Goal: Task Accomplishment & Management: Complete application form

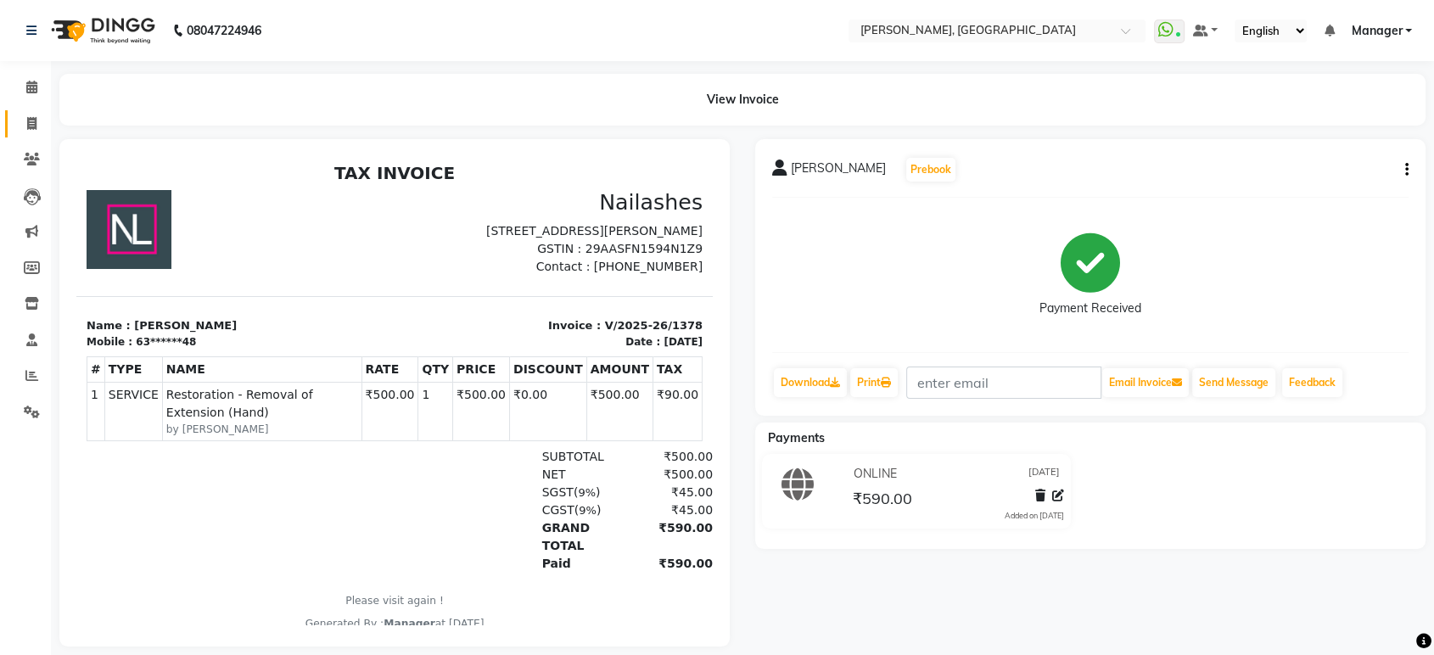
click at [34, 113] on link "Invoice" at bounding box center [25, 124] width 41 height 28
select select "service"
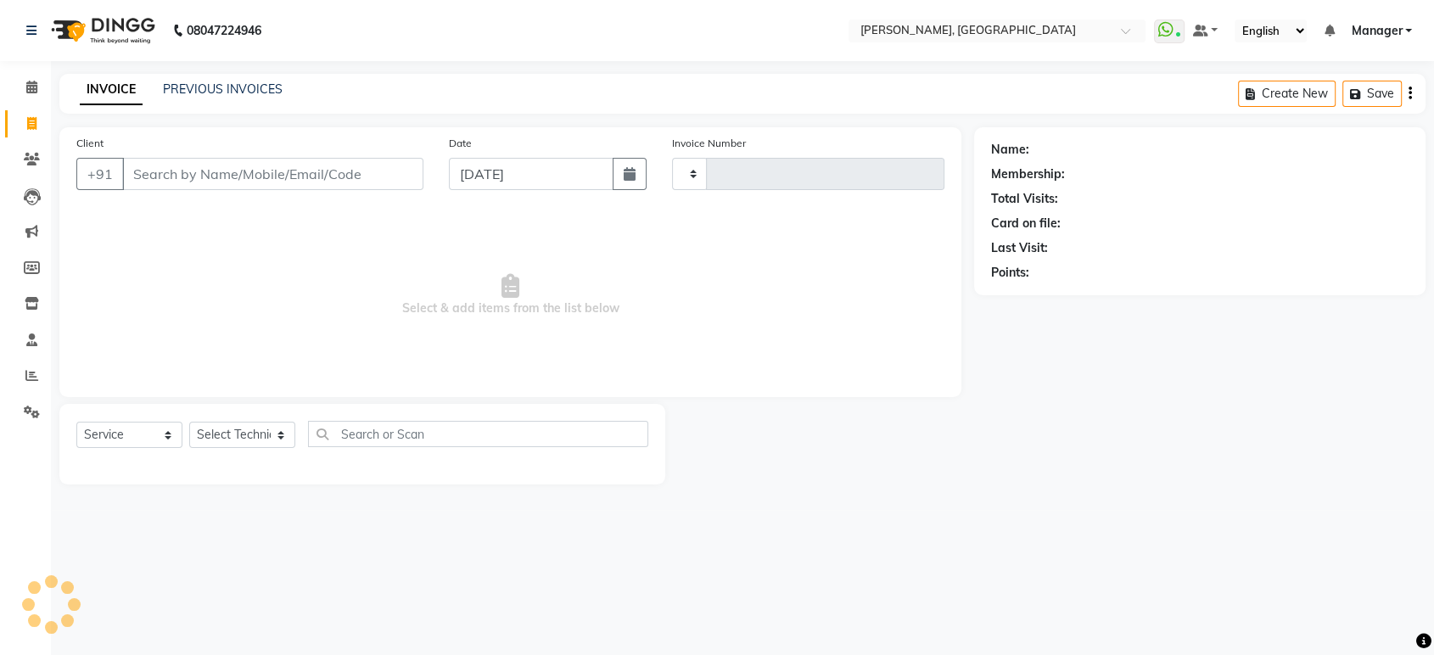
type input "1379"
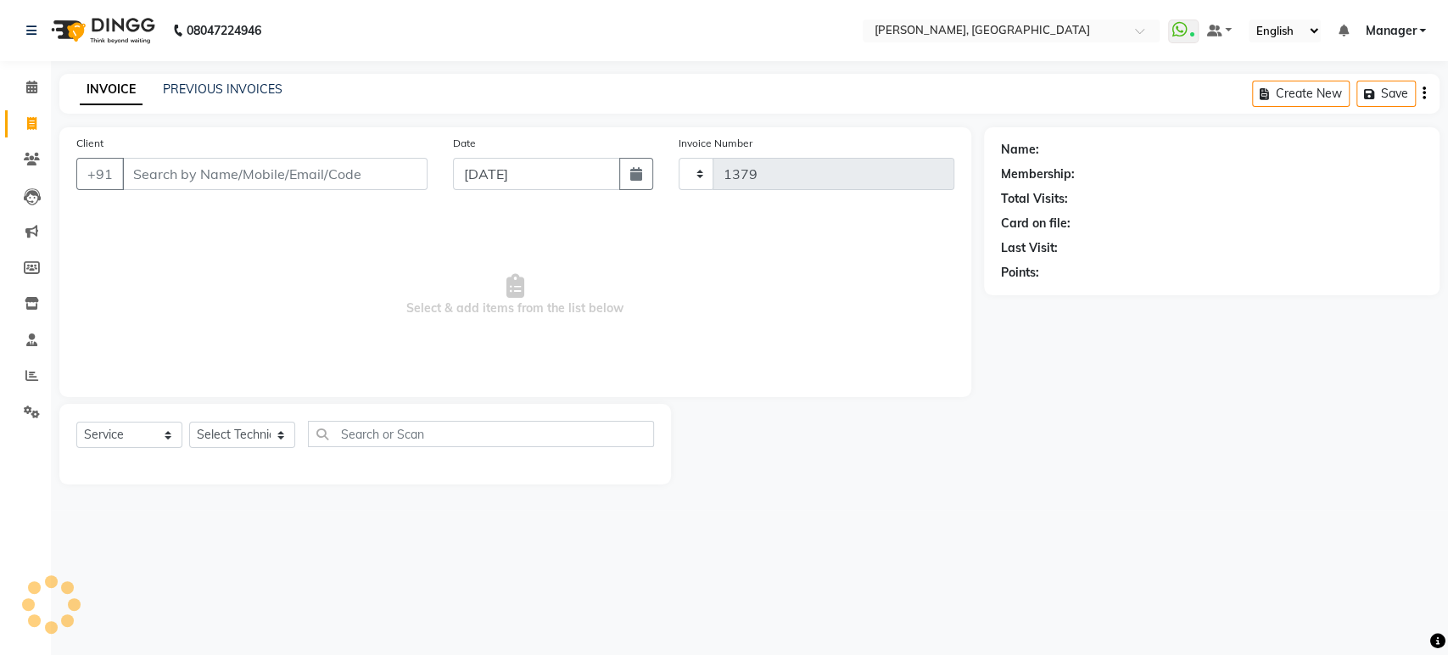
select select "4998"
click at [152, 169] on input "Client" at bounding box center [274, 174] width 305 height 32
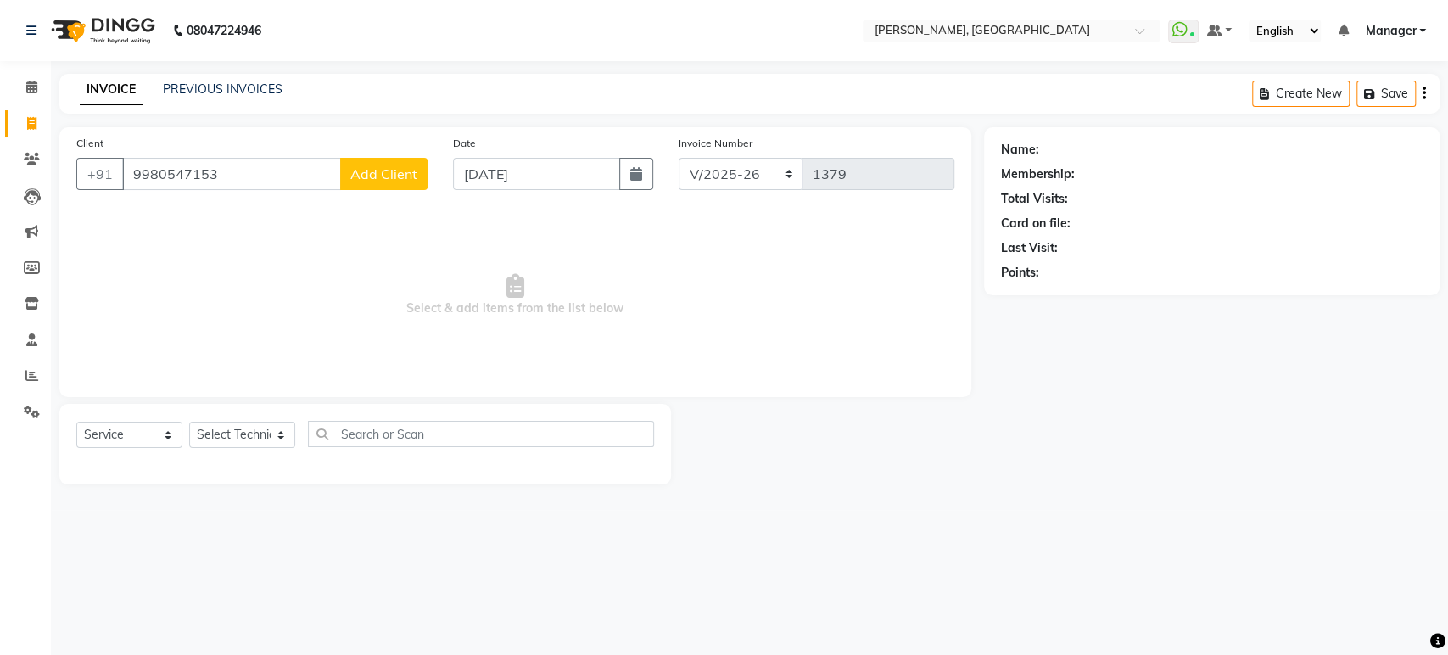
type input "9980547153"
click at [360, 174] on span "Add Client" at bounding box center [383, 173] width 67 height 17
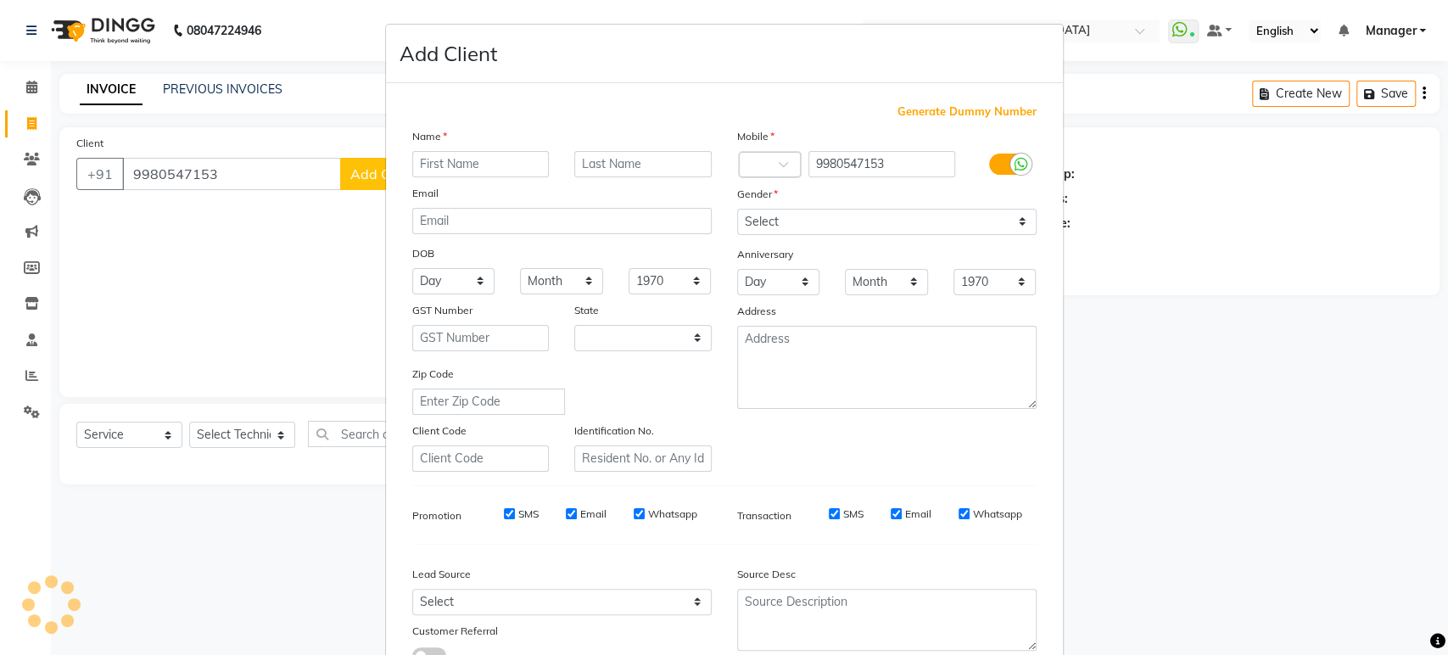
select select "21"
click at [460, 160] on input "text" at bounding box center [480, 164] width 137 height 26
type input "Puchitra"
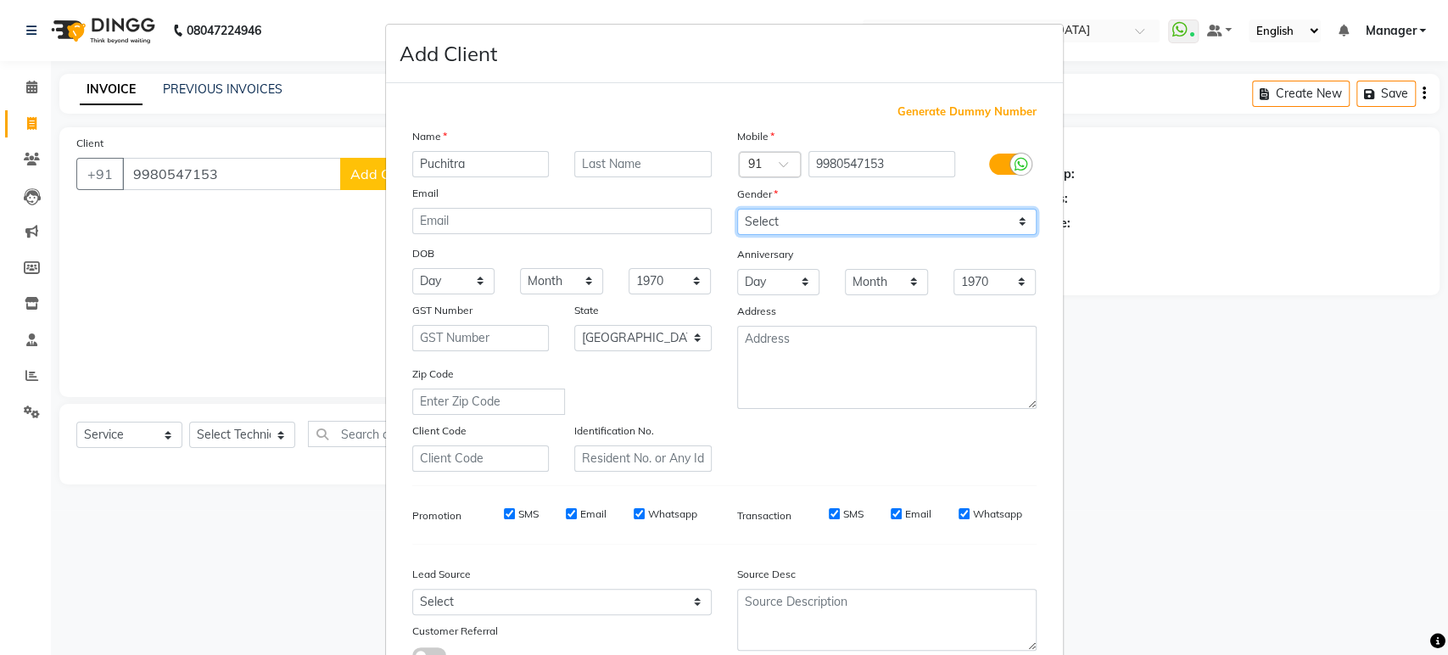
click at [783, 222] on select "Select [DEMOGRAPHIC_DATA] [DEMOGRAPHIC_DATA] Other Prefer Not To Say" at bounding box center [887, 222] width 300 height 26
select select "[DEMOGRAPHIC_DATA]"
click at [737, 209] on select "Select [DEMOGRAPHIC_DATA] [DEMOGRAPHIC_DATA] Other Prefer Not To Say" at bounding box center [887, 222] width 300 height 26
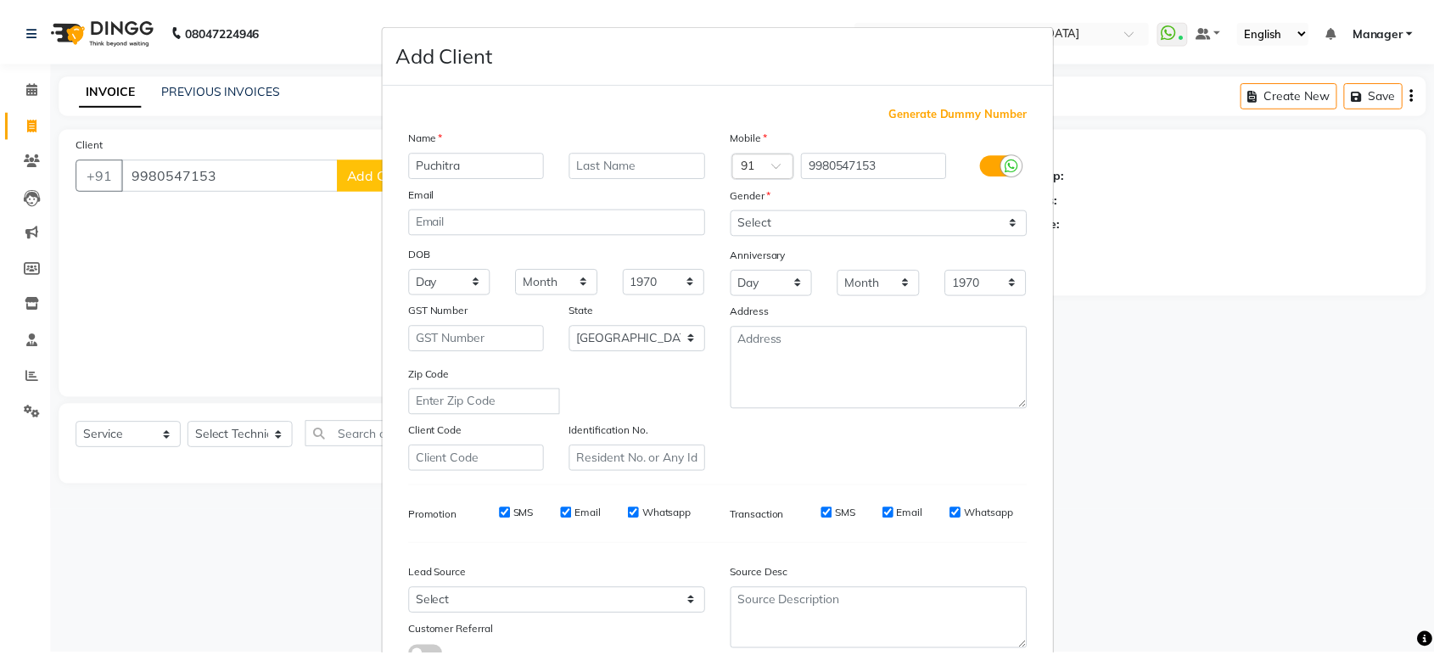
scroll to position [124, 0]
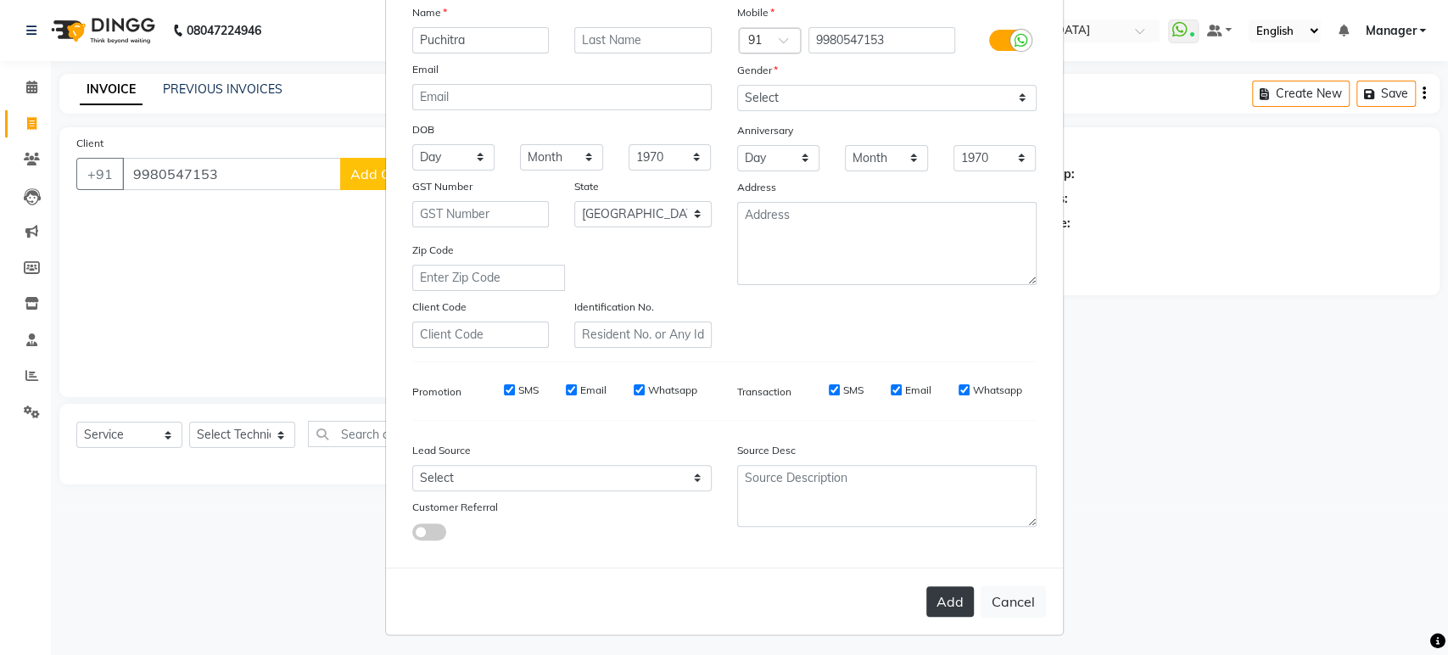
click at [947, 603] on button "Add" at bounding box center [951, 601] width 48 height 31
type input "99******53"
select select
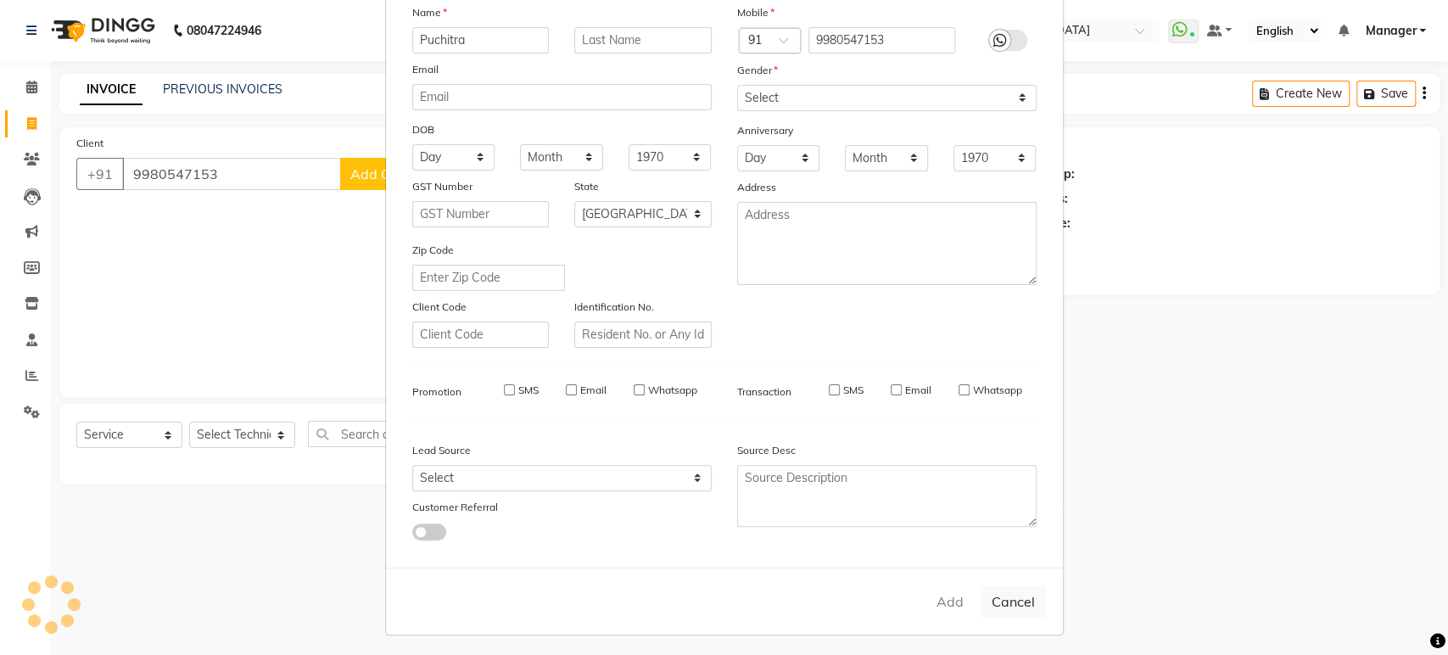
select select "null"
select select
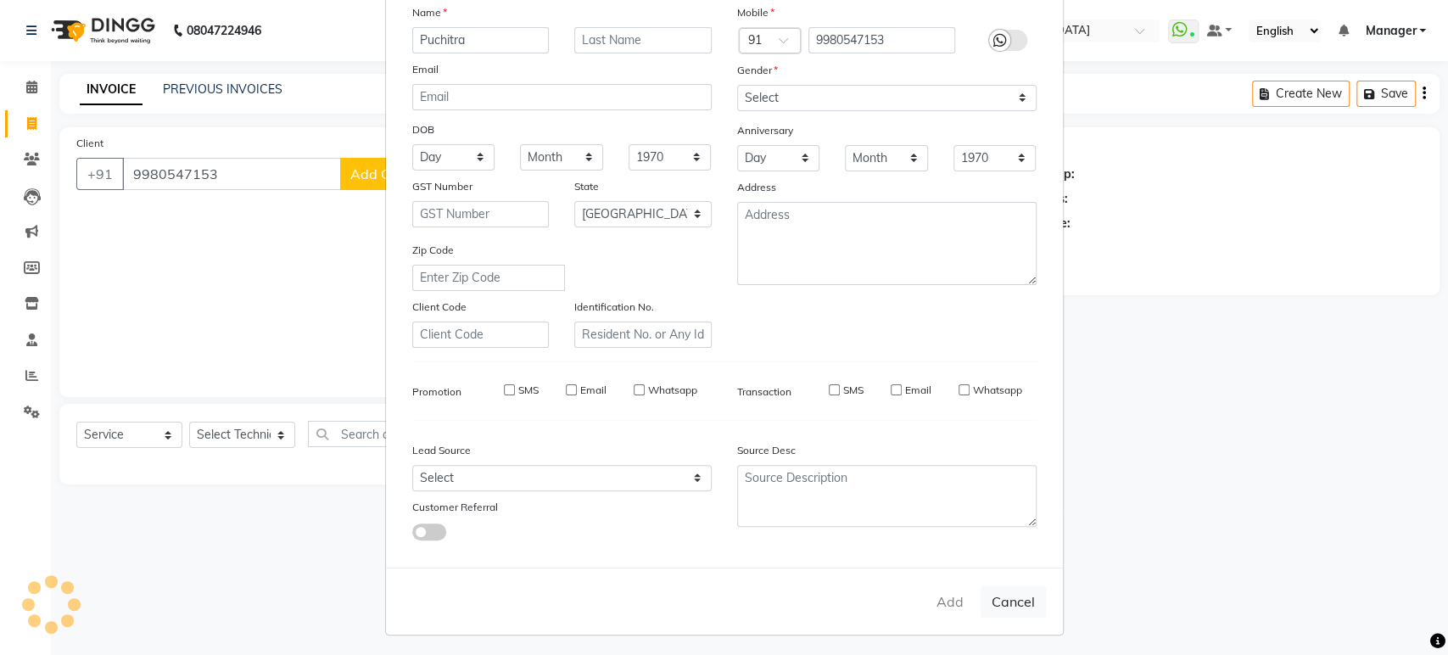
checkbox input "false"
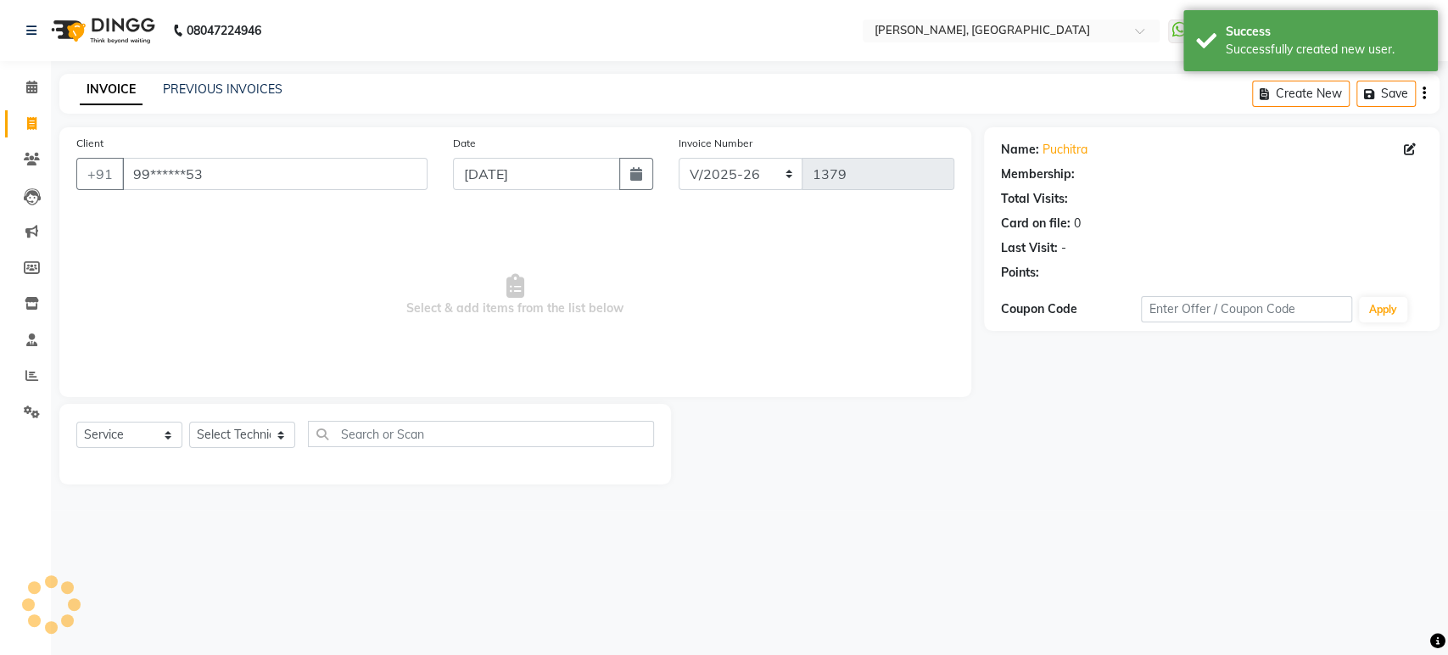
select select "1: Object"
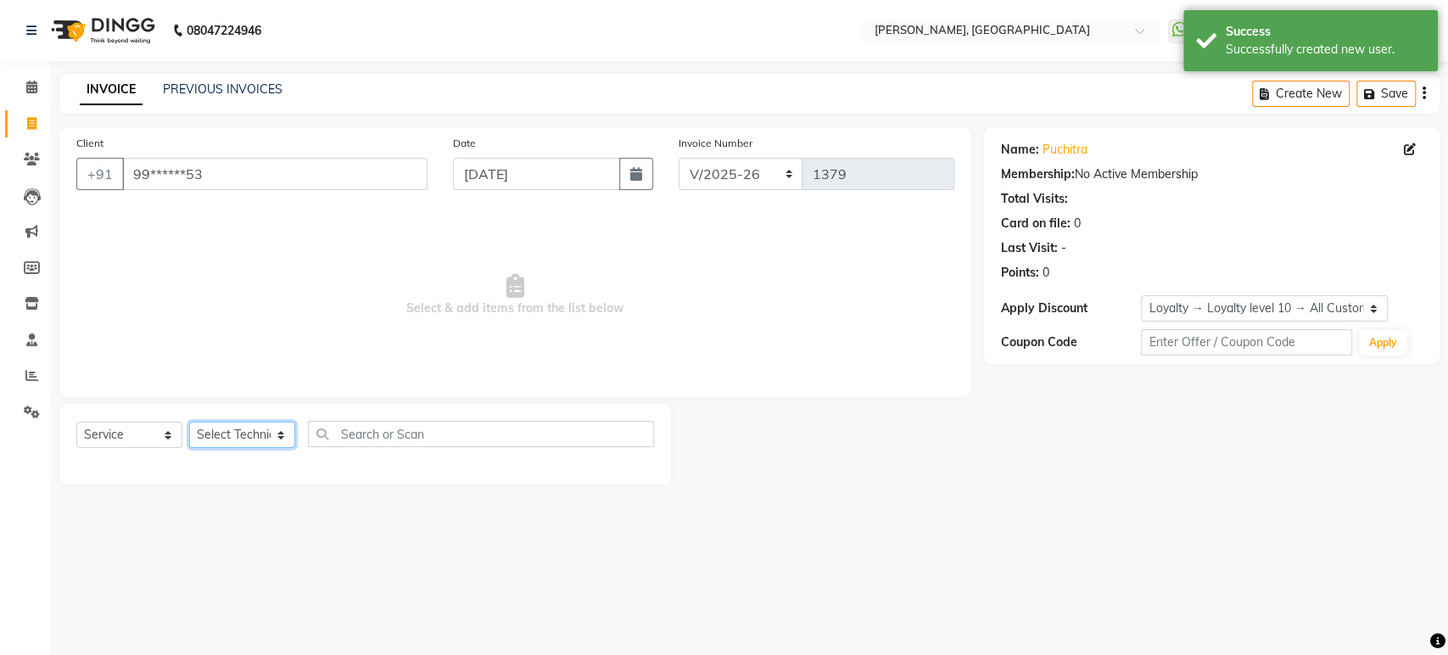
click at [272, 434] on select "Select Technician [PERSON_NAME] Manager [PERSON_NAME]" at bounding box center [242, 435] width 106 height 26
select select "31755"
click at [189, 422] on select "Select Technician [PERSON_NAME] Manager [PERSON_NAME]" at bounding box center [242, 435] width 106 height 26
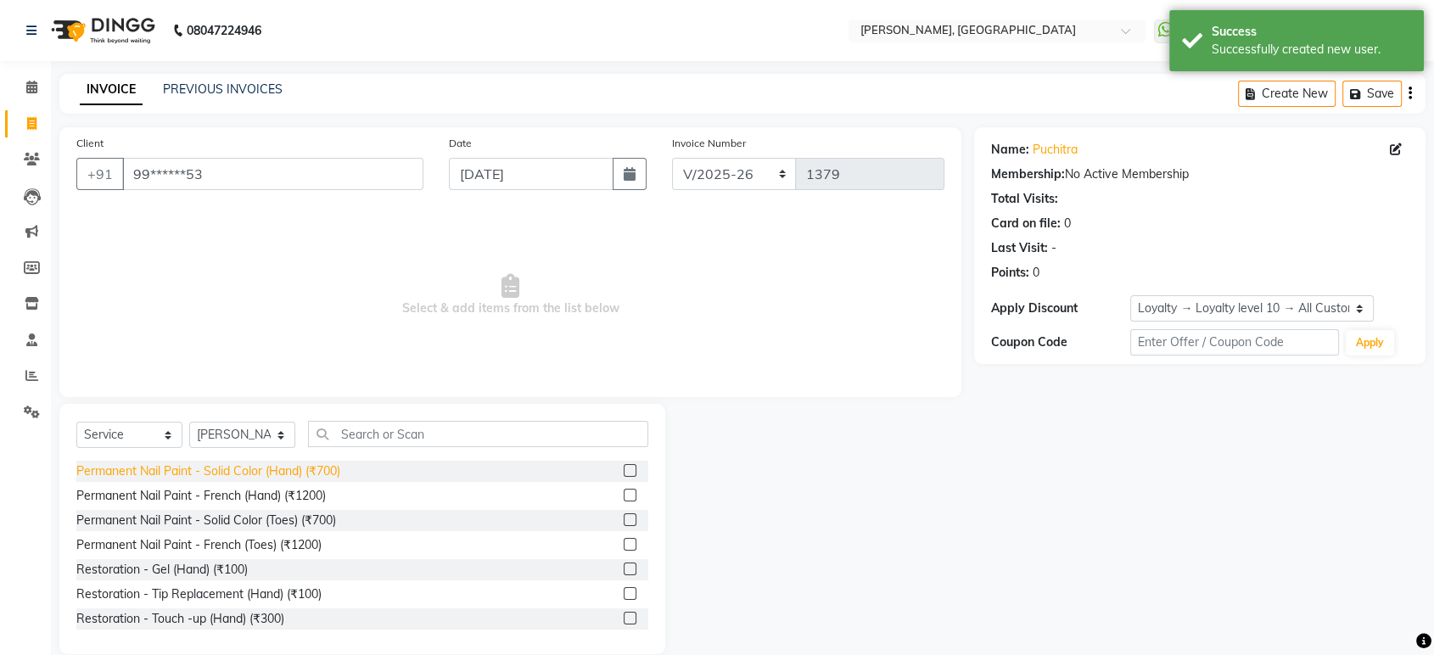
click at [333, 470] on div "Permanent Nail Paint - Solid Color (Hand) (₹700)" at bounding box center [208, 471] width 264 height 18
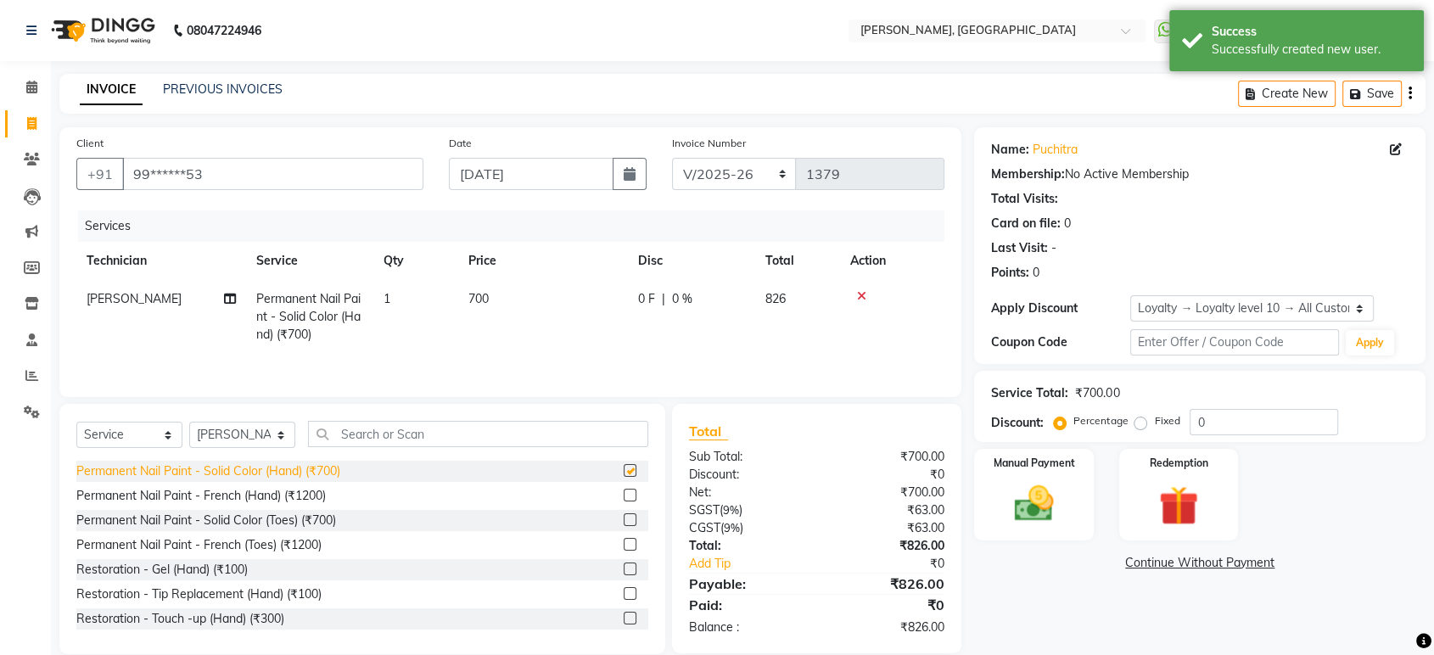
checkbox input "false"
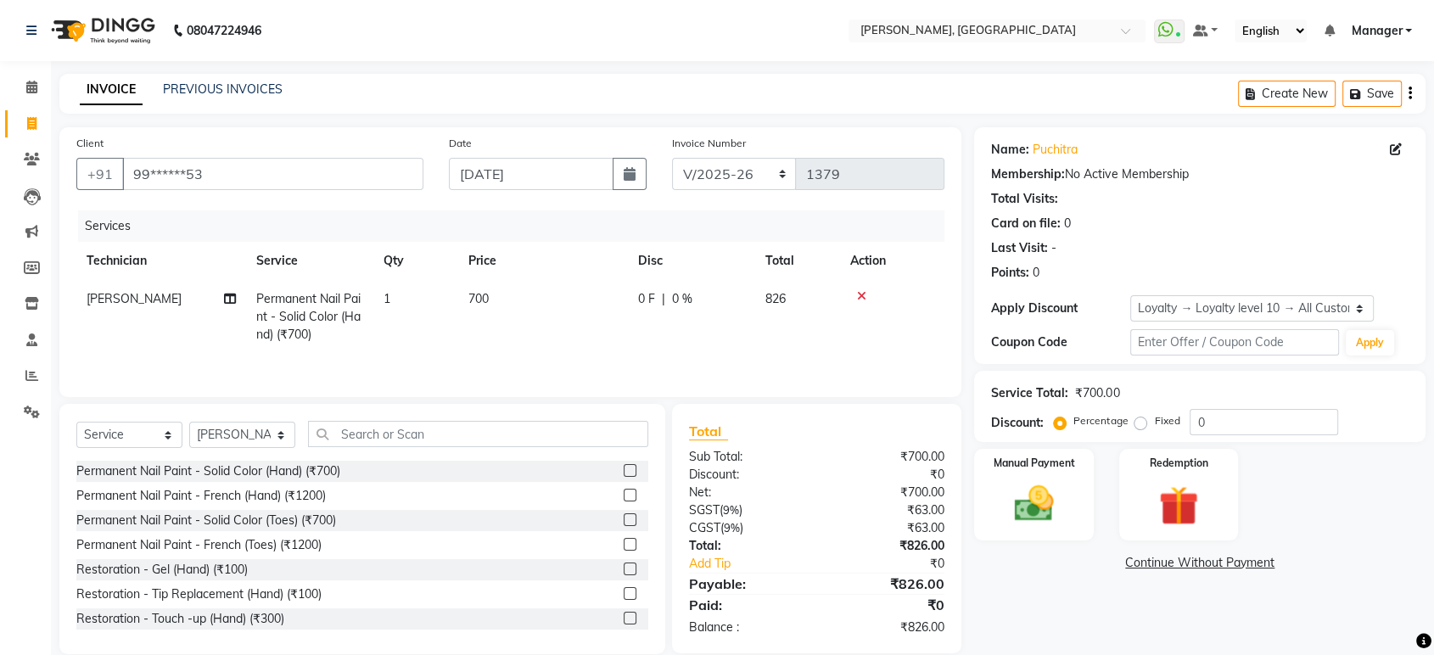
click at [1154, 423] on label "Fixed" at bounding box center [1166, 420] width 25 height 15
click at [1141, 423] on input "Fixed" at bounding box center [1144, 421] width 12 height 12
radio input "true"
click at [1235, 426] on input "0" at bounding box center [1264, 422] width 148 height 26
type input "6"
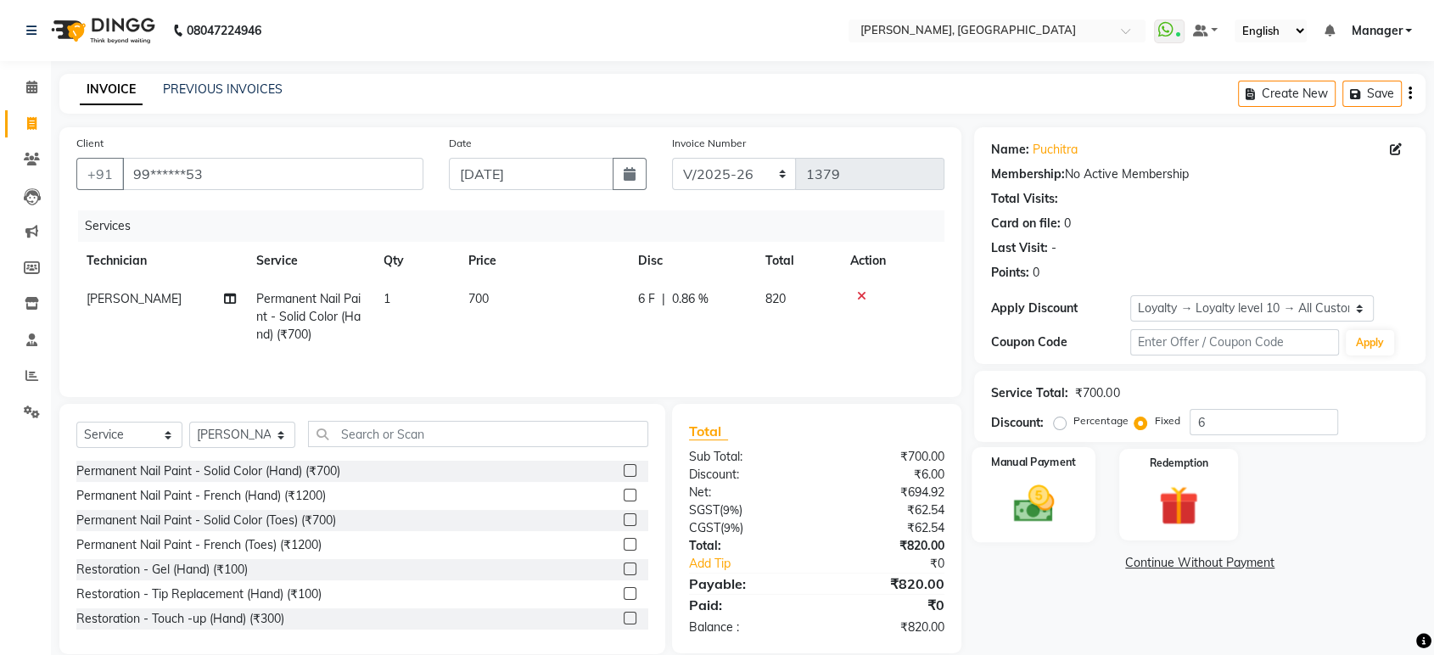
click at [1038, 493] on img at bounding box center [1033, 504] width 66 height 48
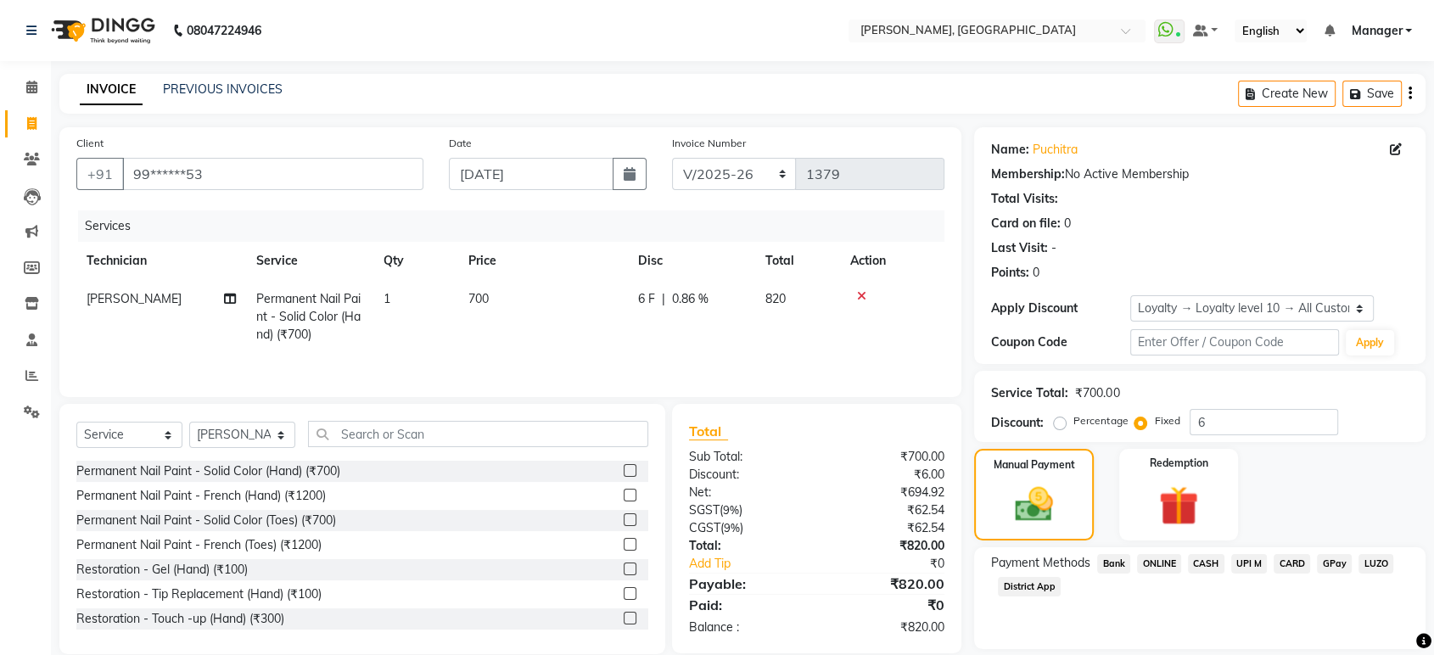
click at [1153, 559] on span "ONLINE" at bounding box center [1159, 564] width 44 height 20
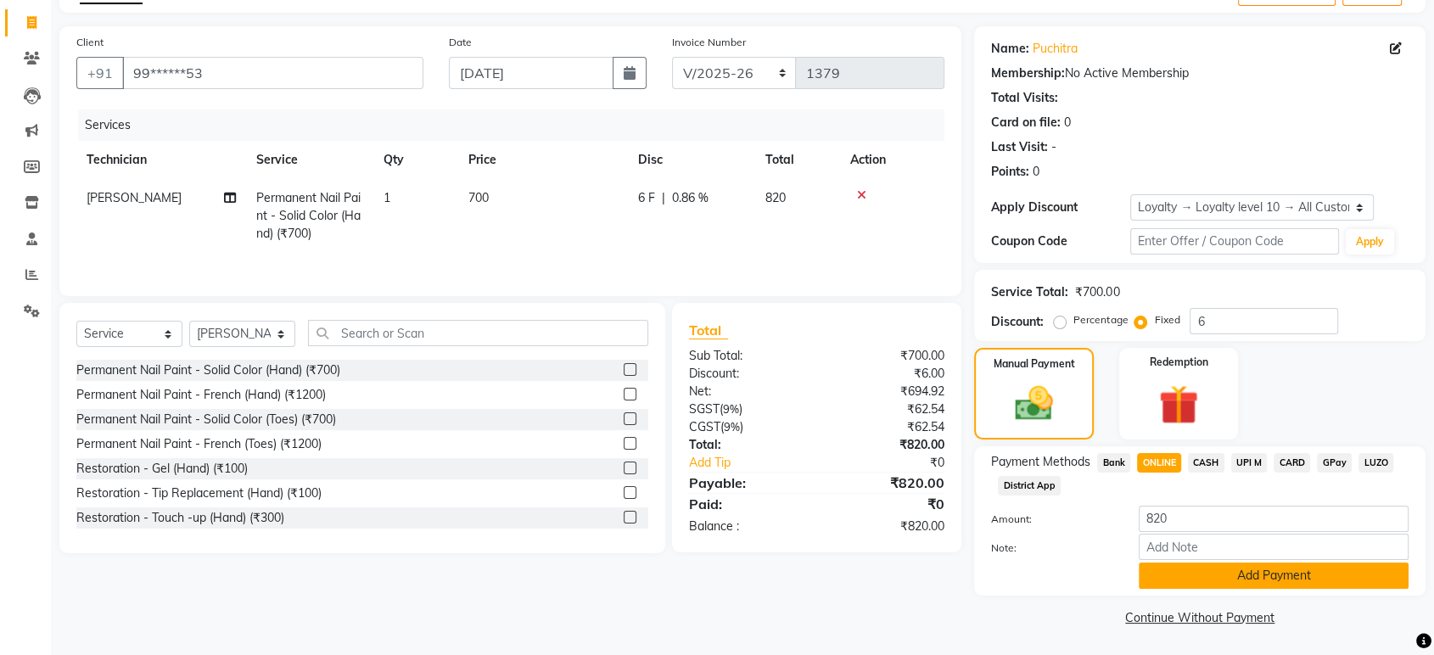
click at [1310, 569] on button "Add Payment" at bounding box center [1274, 576] width 270 height 26
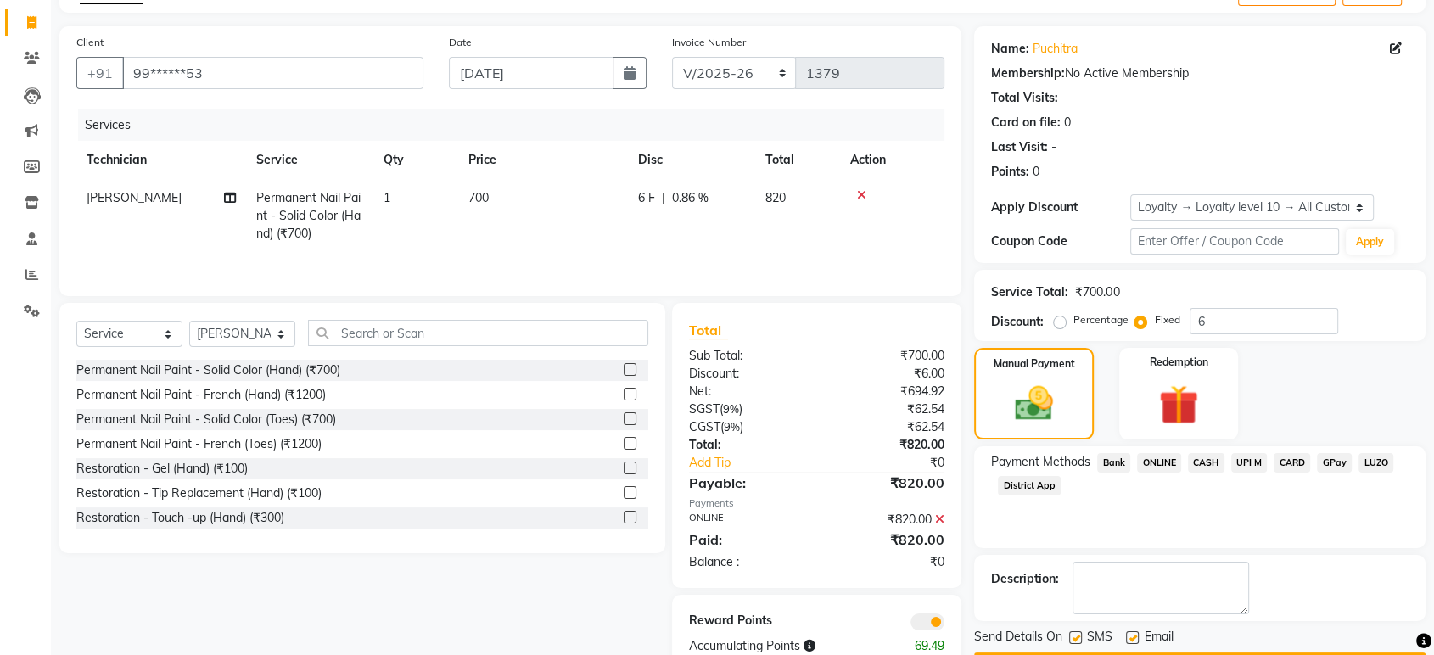
scroll to position [148, 0]
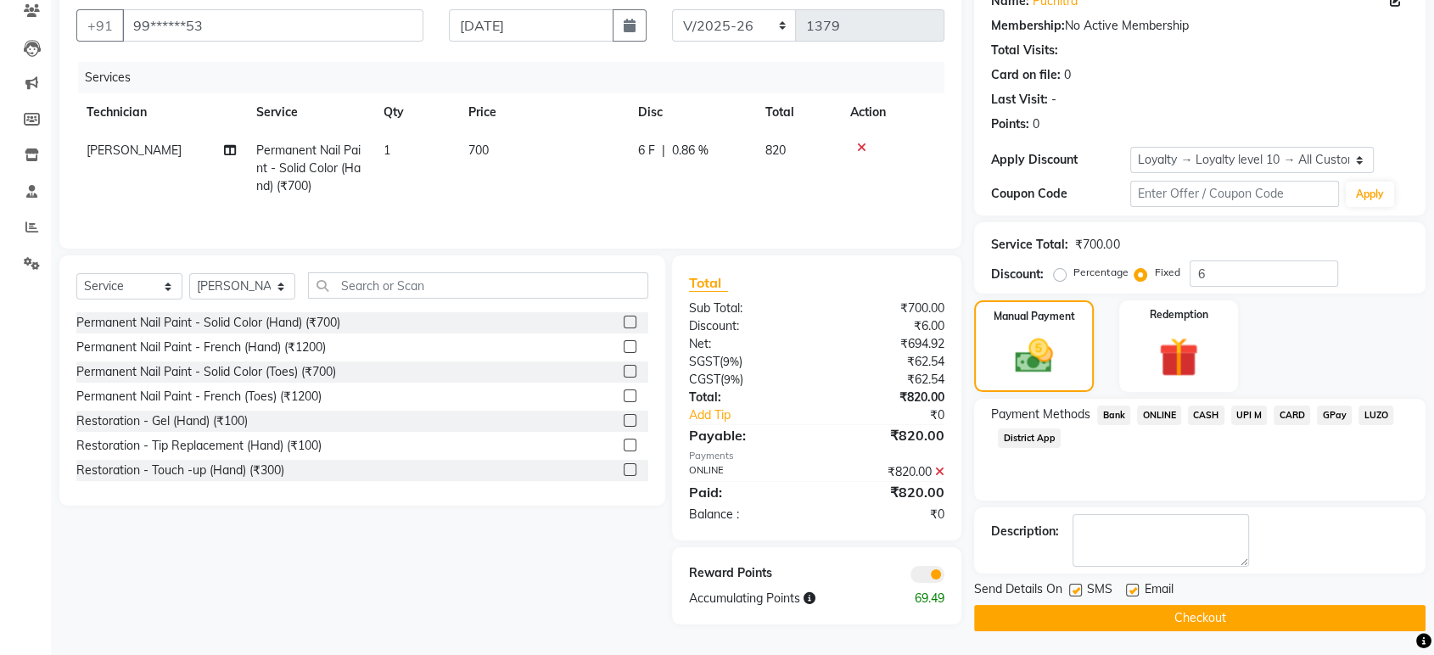
click at [1269, 613] on button "Checkout" at bounding box center [1199, 618] width 451 height 26
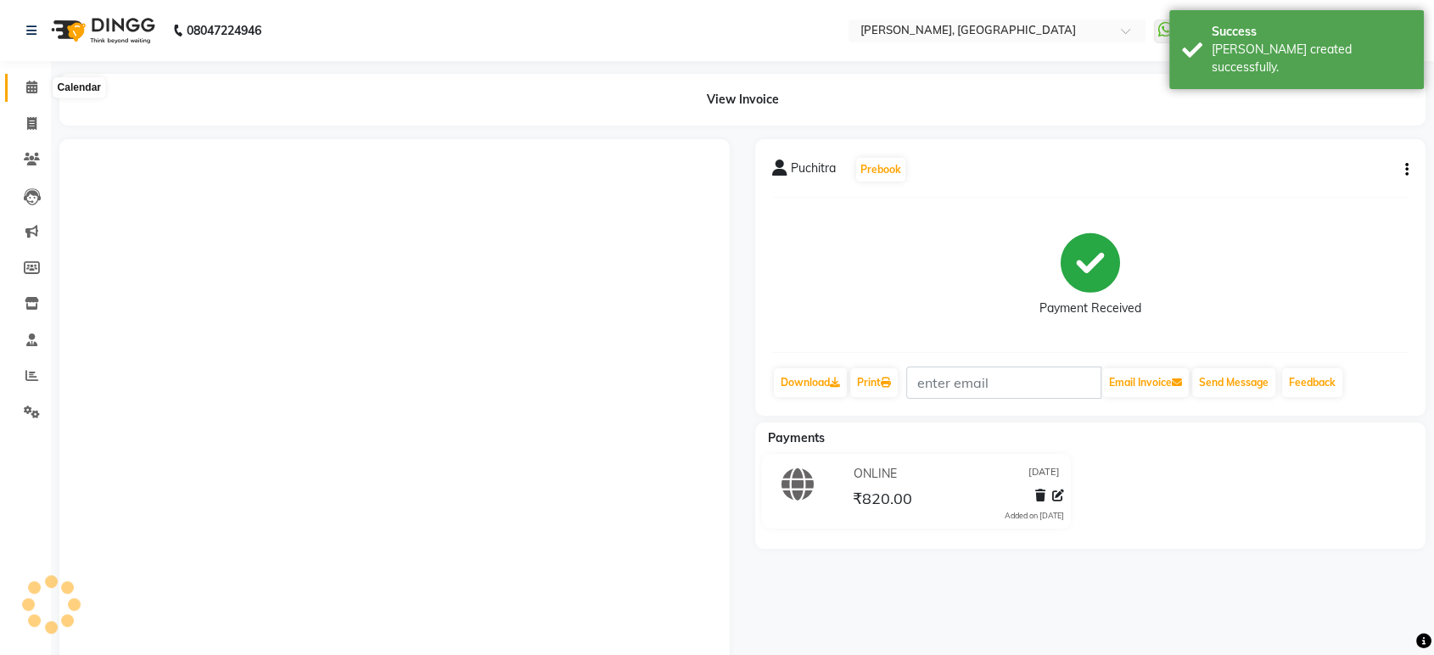
click at [36, 91] on icon at bounding box center [31, 87] width 11 height 13
